Goal: Navigation & Orientation: Understand site structure

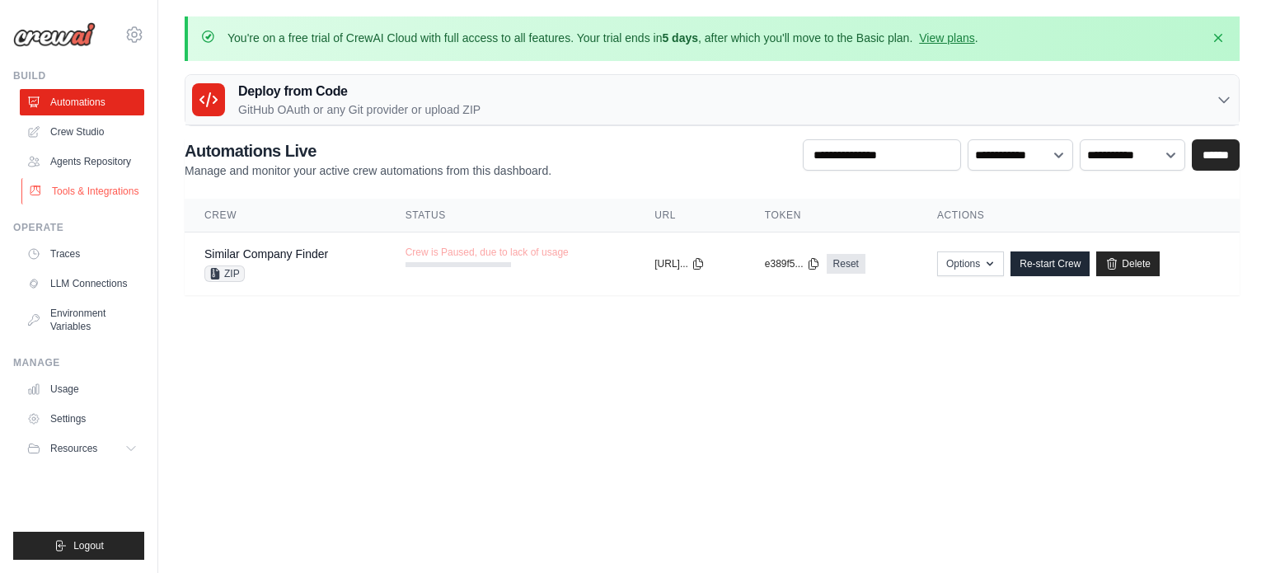
click at [82, 188] on link "Tools & Integrations" at bounding box center [83, 191] width 124 height 26
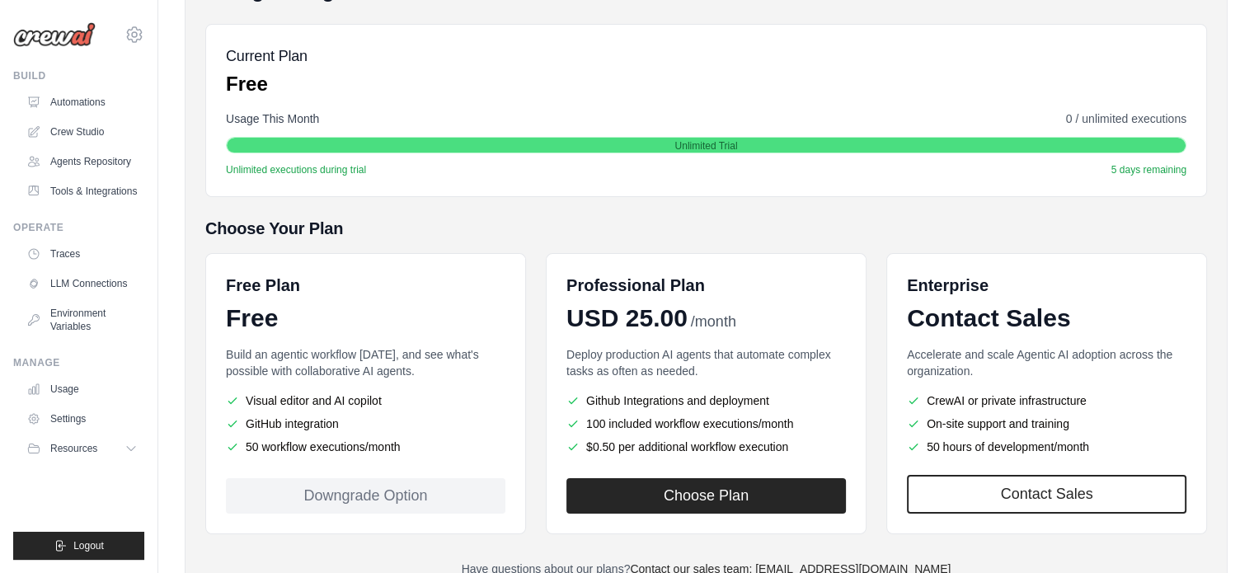
scroll to position [289, 0]
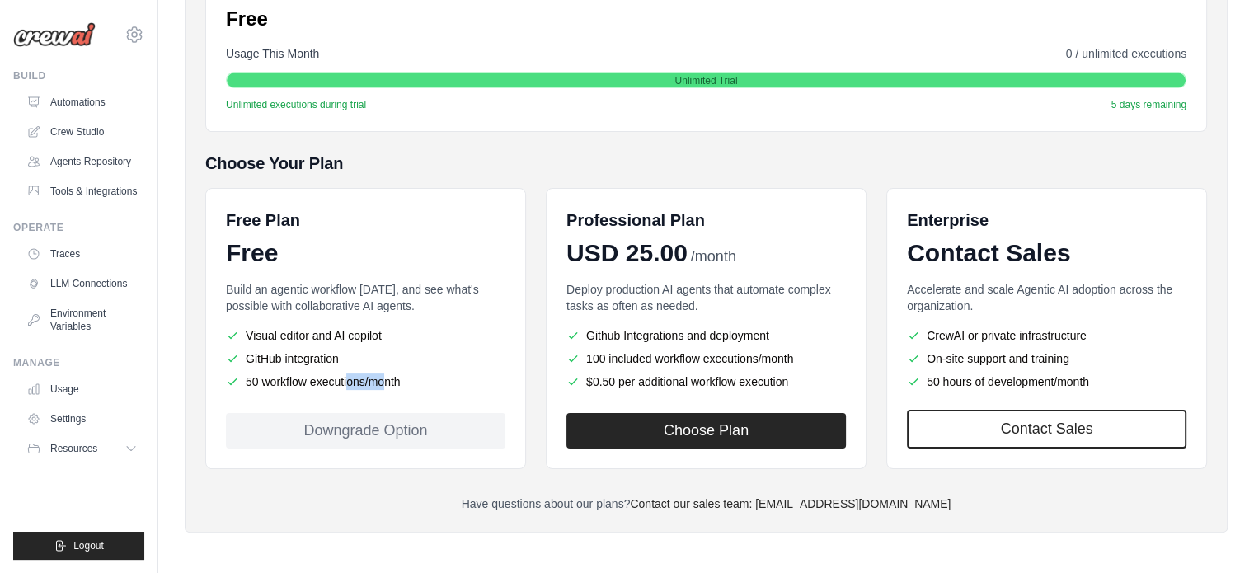
drag, startPoint x: 281, startPoint y: 384, endPoint x: 446, endPoint y: 379, distance: 165.0
click at [446, 379] on li "50 workflow executions/month" at bounding box center [365, 381] width 279 height 16
click at [391, 383] on li "50 workflow executions/month" at bounding box center [365, 381] width 279 height 16
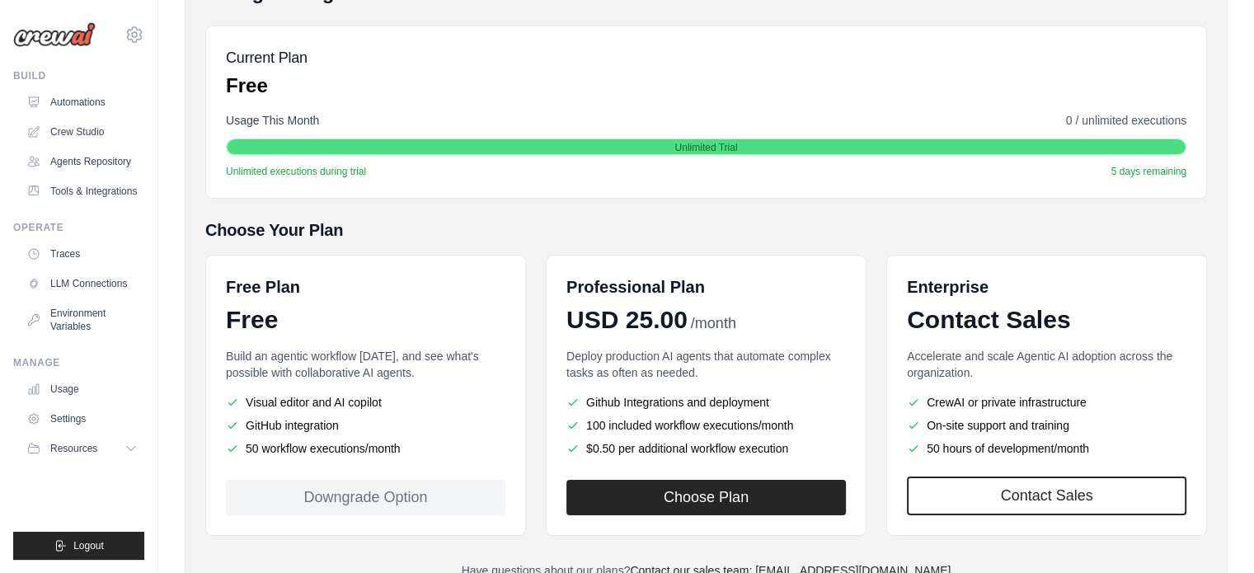
scroll to position [0, 0]
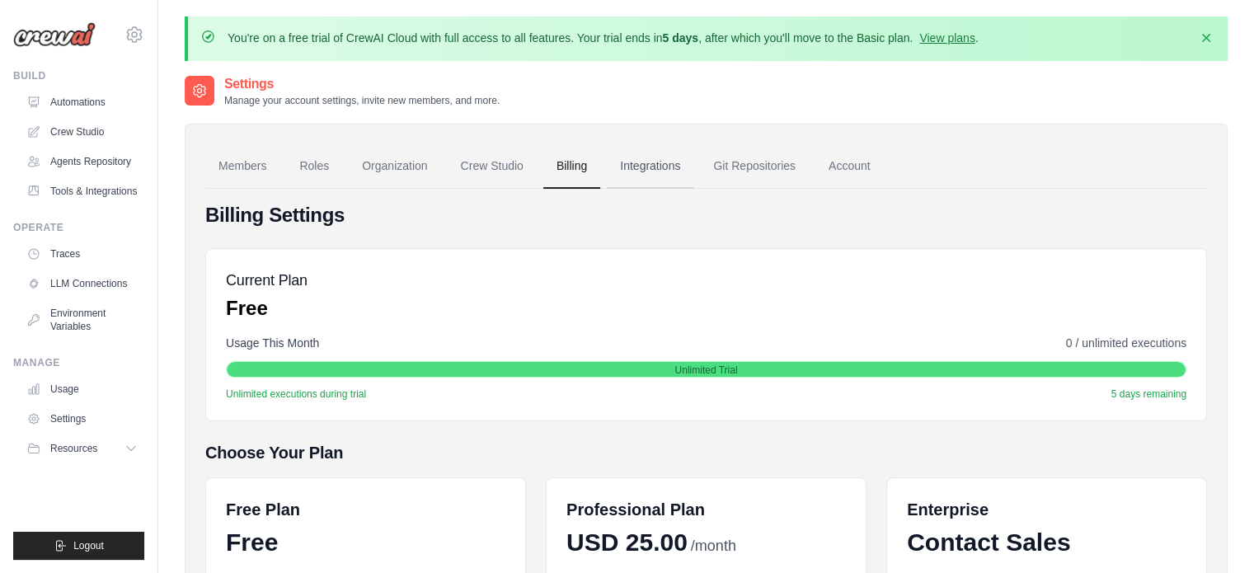
click at [638, 176] on link "Integrations" at bounding box center [650, 166] width 87 height 45
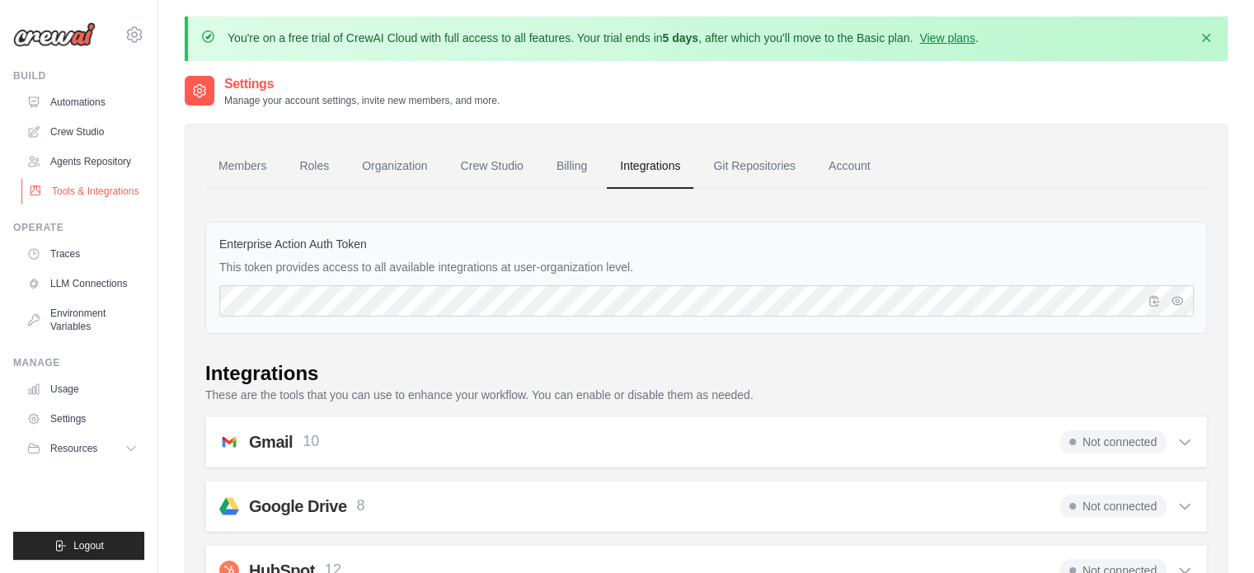
click at [111, 187] on link "Tools & Integrations" at bounding box center [83, 191] width 124 height 26
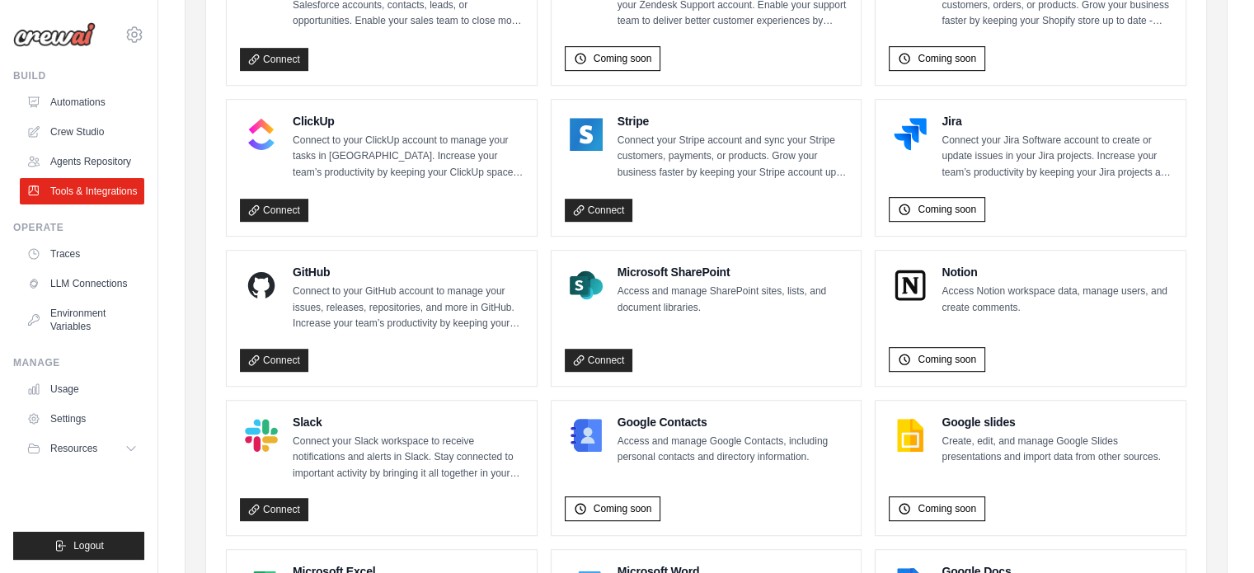
scroll to position [989, 0]
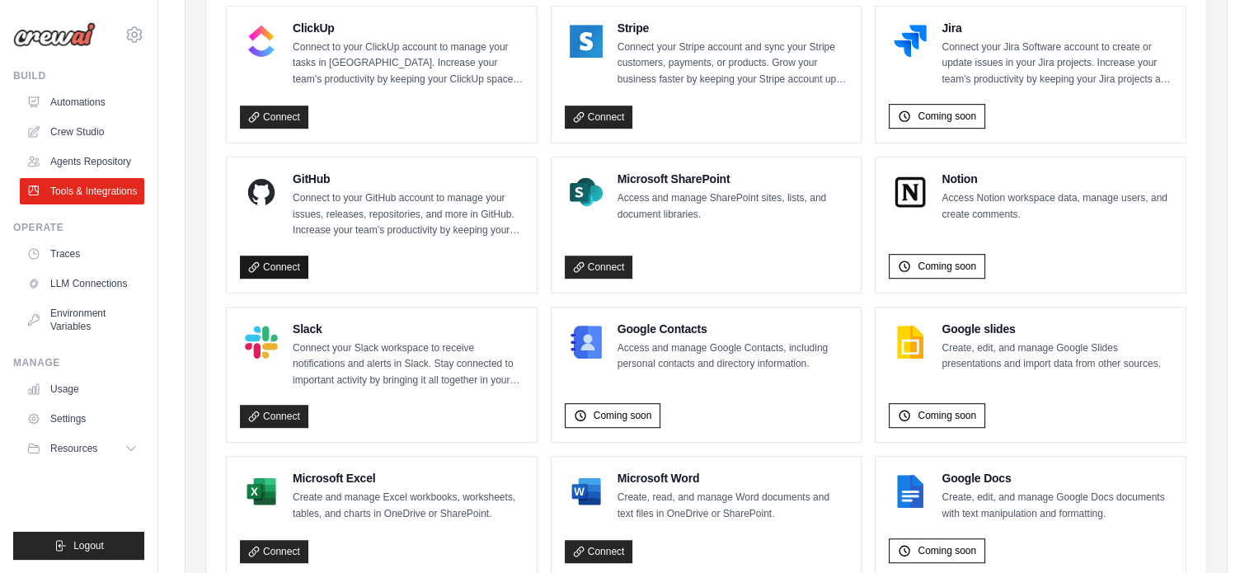
click at [280, 256] on link "Connect" at bounding box center [274, 267] width 68 height 23
click at [948, 260] on span "Coming soon" at bounding box center [947, 266] width 59 height 13
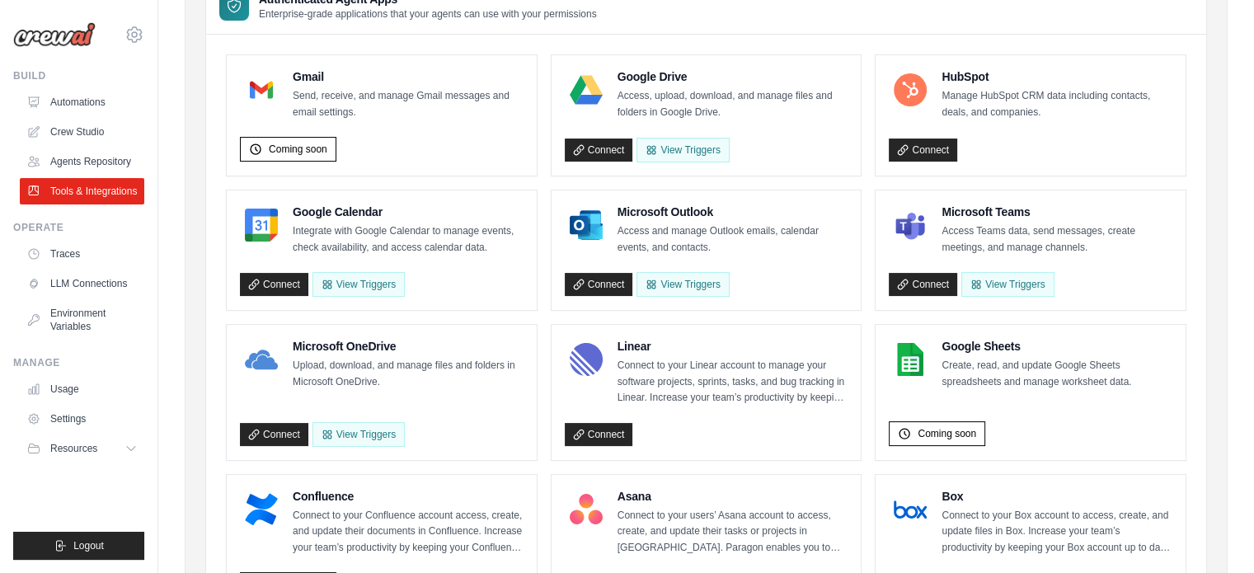
scroll to position [165, 0]
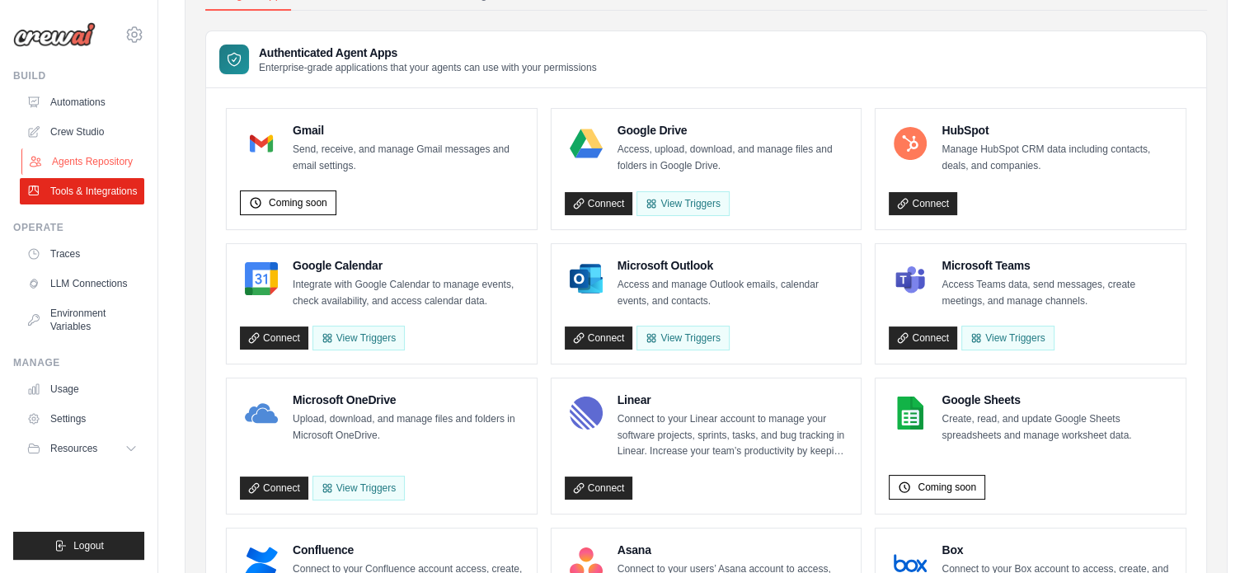
click at [93, 161] on link "Agents Repository" at bounding box center [83, 161] width 124 height 26
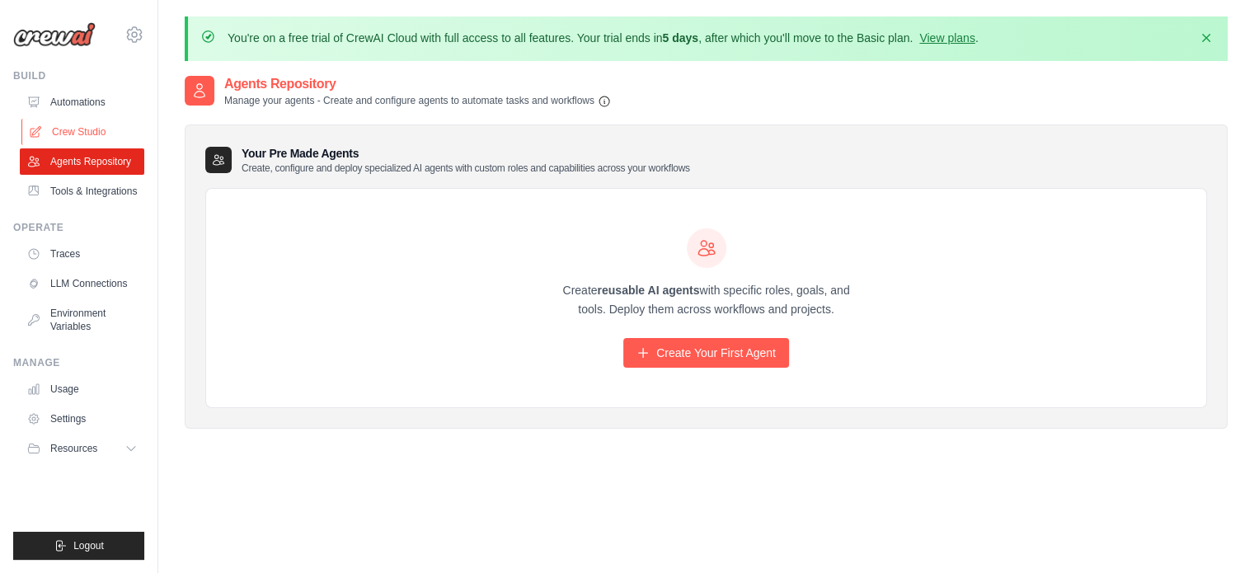
click at [73, 133] on link "Crew Studio" at bounding box center [83, 132] width 124 height 26
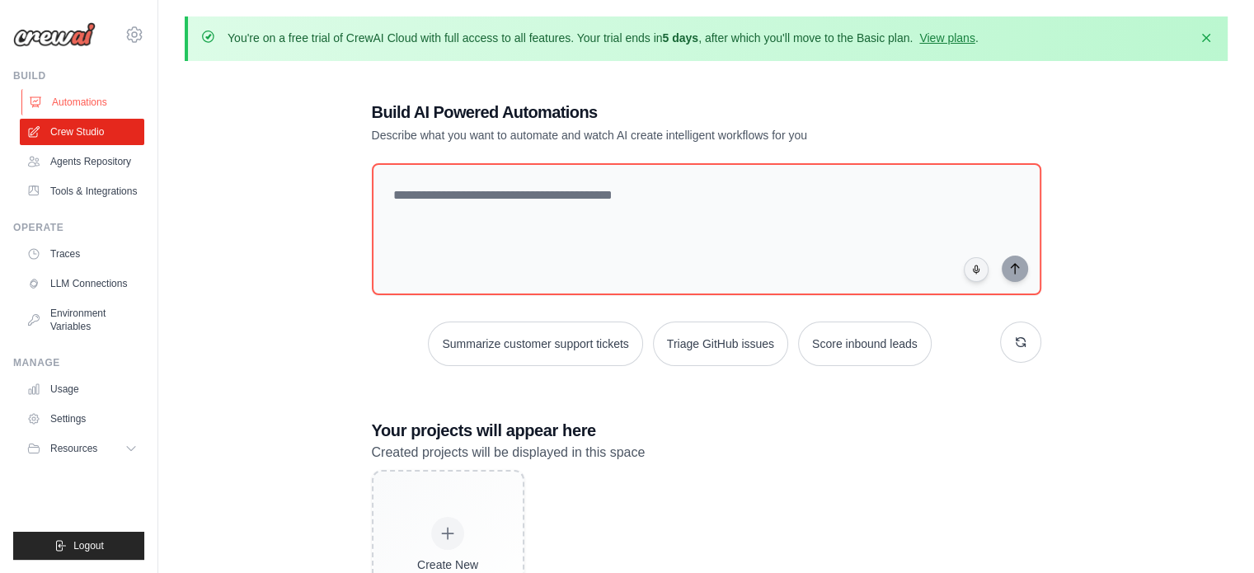
click at [77, 97] on link "Automations" at bounding box center [83, 102] width 124 height 26
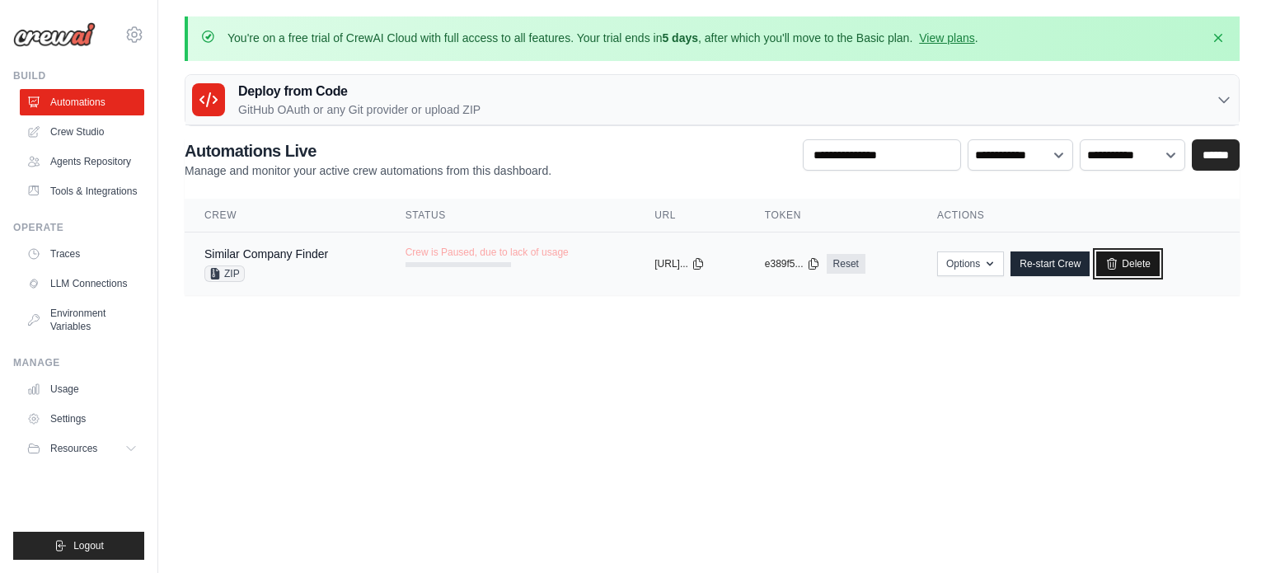
click at [1142, 262] on link "Delete" at bounding box center [1127, 263] width 63 height 25
drag, startPoint x: 578, startPoint y: 373, endPoint x: 535, endPoint y: 339, distance: 54.6
click at [556, 360] on body "[EMAIL_ADDRESS][DOMAIN_NAME] Settings Build Automations" at bounding box center [633, 286] width 1266 height 573
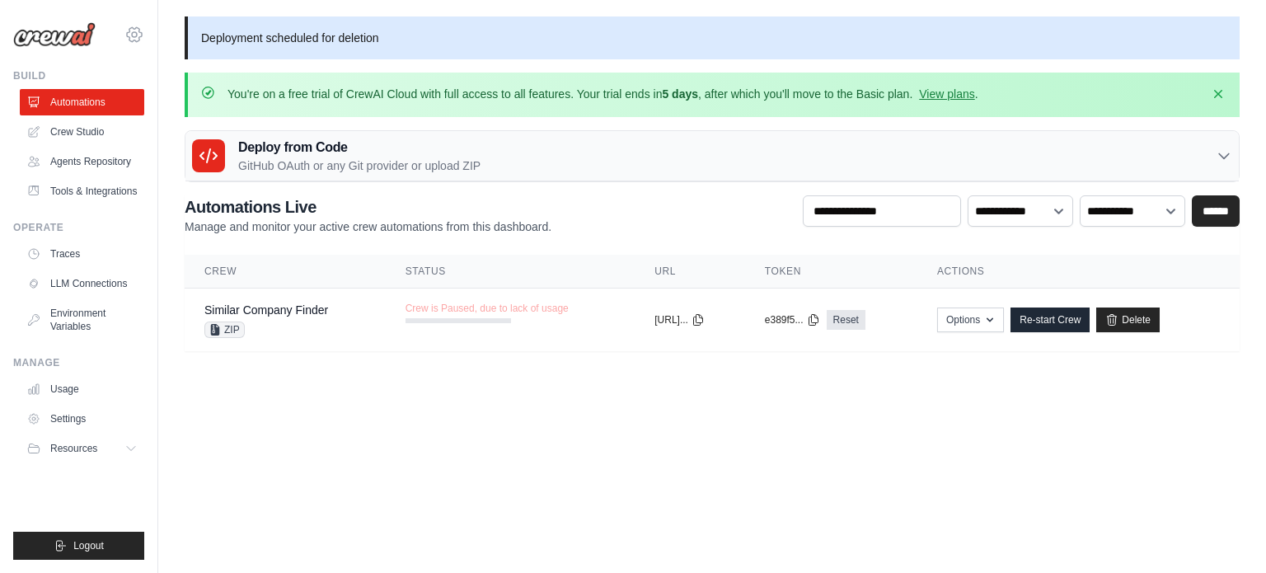
click at [139, 39] on icon at bounding box center [134, 34] width 15 height 14
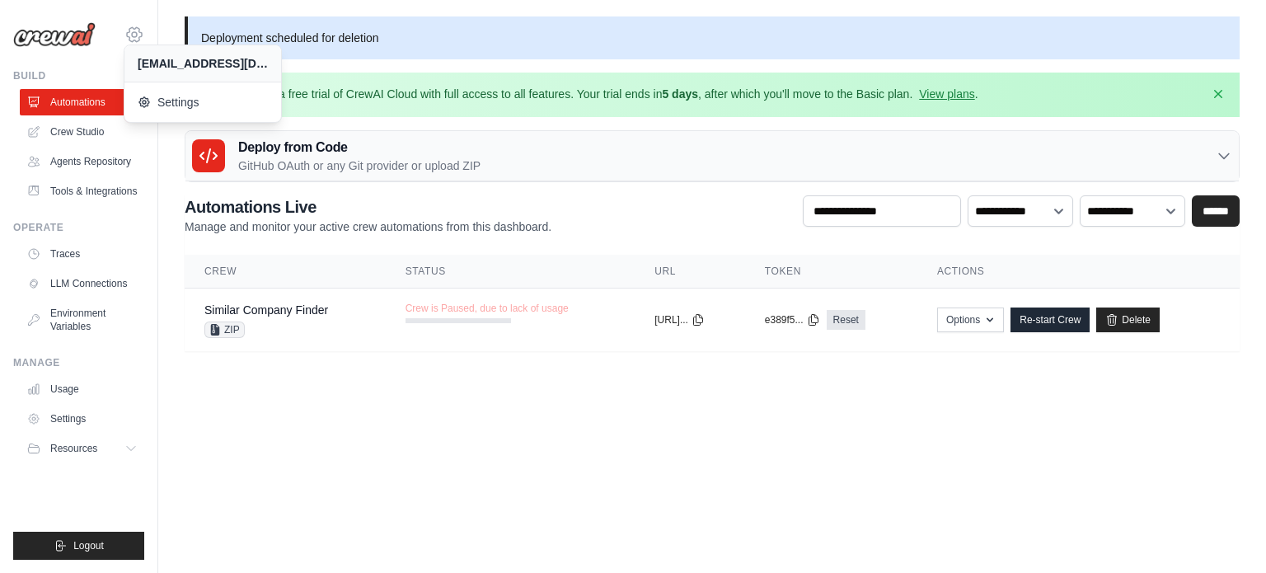
click at [139, 39] on icon at bounding box center [134, 34] width 15 height 14
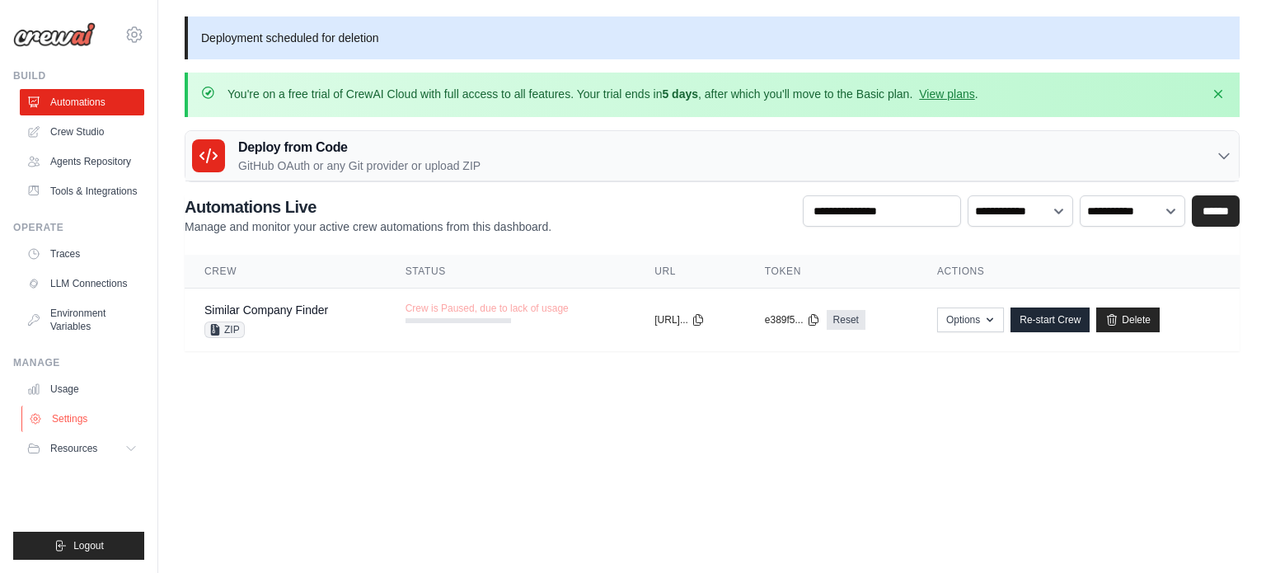
click at [129, 444] on icon at bounding box center [130, 448] width 13 height 13
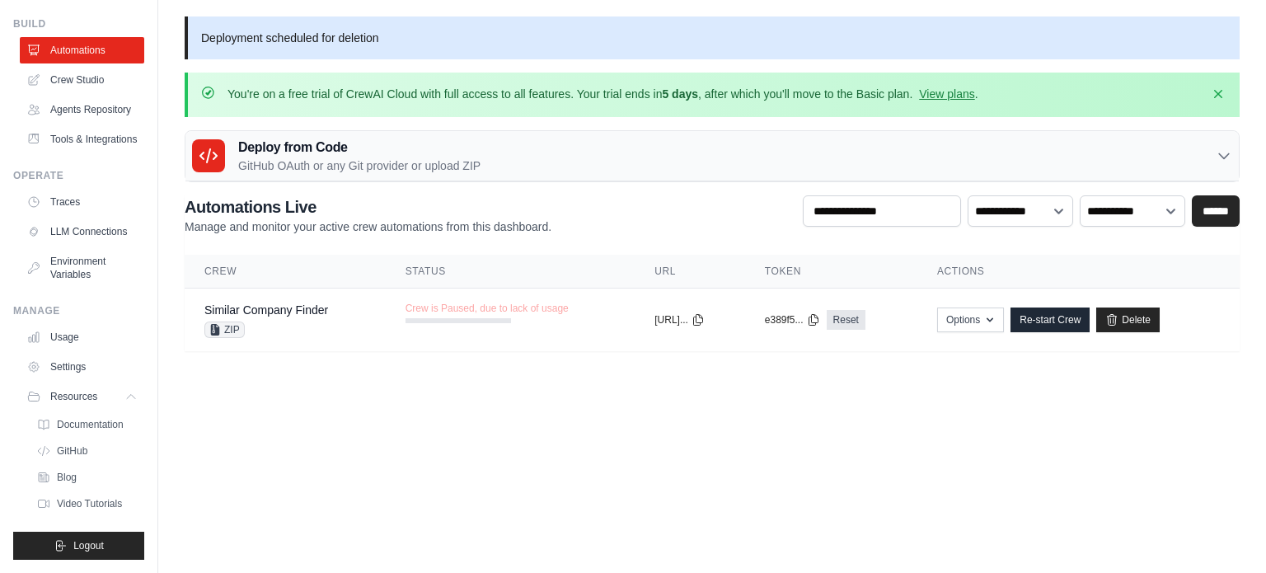
scroll to position [91, 0]
click at [93, 429] on span "Documentation" at bounding box center [92, 424] width 67 height 13
